Goal: Find specific page/section: Find specific page/section

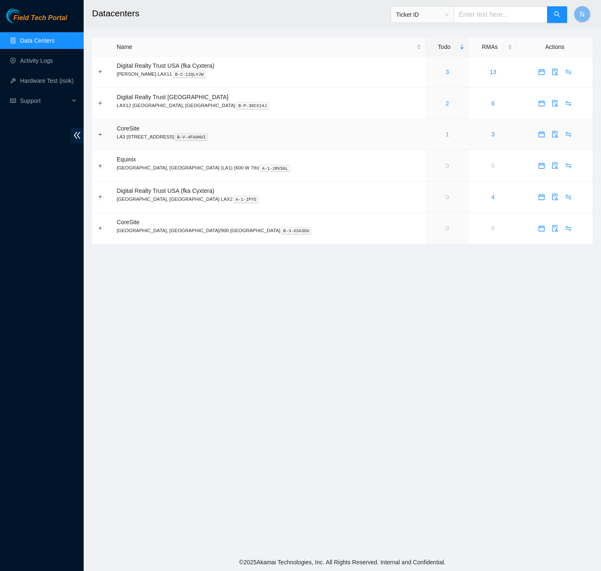
click at [446, 137] on link "1" at bounding box center [447, 134] width 3 height 7
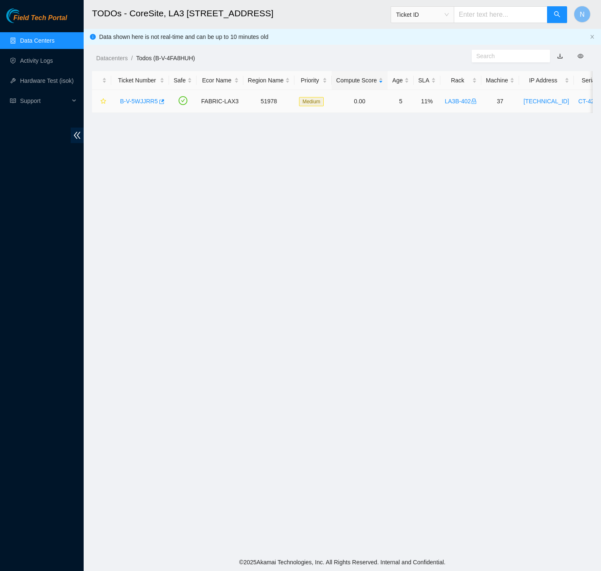
click at [142, 100] on link "B-V-5WJJRR5" at bounding box center [139, 101] width 38 height 7
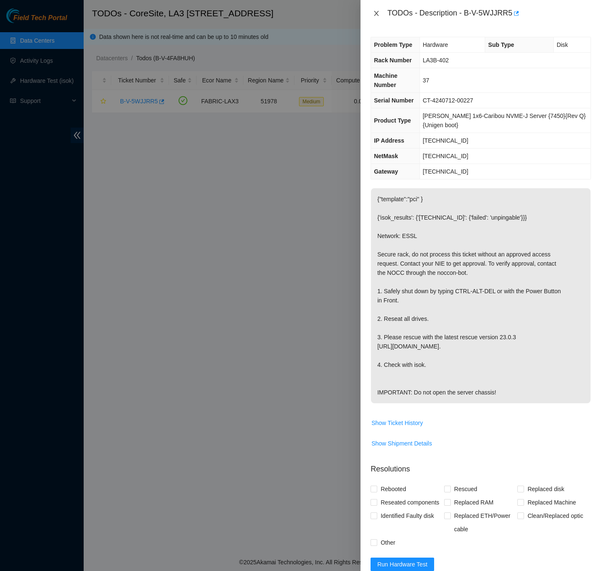
click at [378, 14] on icon "close" at bounding box center [376, 13] width 7 height 7
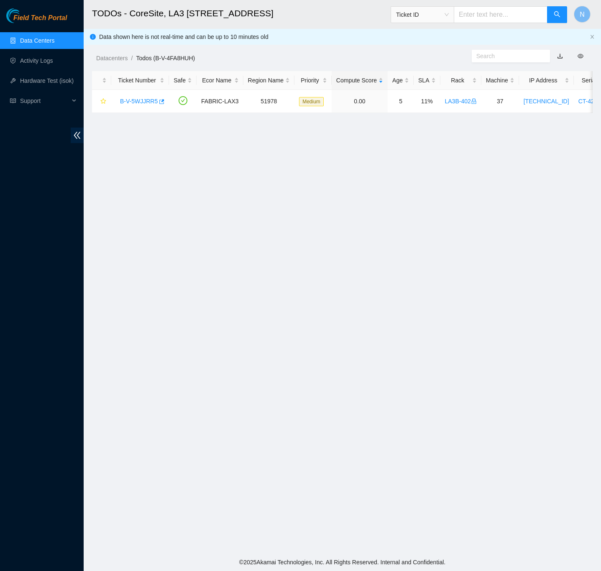
click at [26, 37] on link "Data Centers" at bounding box center [37, 40] width 34 height 7
